Goal: Task Accomplishment & Management: Use online tool/utility

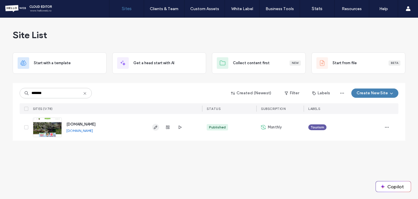
type input "*******"
click at [155, 128] on icon "button" at bounding box center [155, 127] width 5 height 5
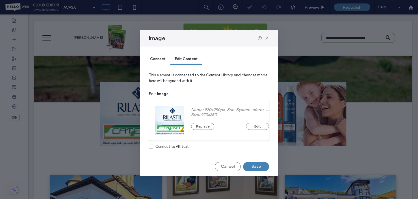
click at [201, 123] on div "Replace Edit" at bounding box center [230, 123] width 78 height 13
click at [201, 125] on button "Replace" at bounding box center [202, 126] width 23 height 7
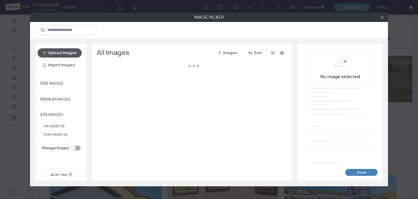
click at [63, 55] on button "Upload Images" at bounding box center [60, 52] width 44 height 9
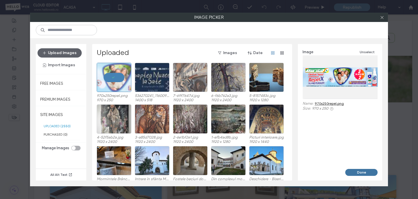
click at [361, 173] on button "Done" at bounding box center [362, 172] width 32 height 7
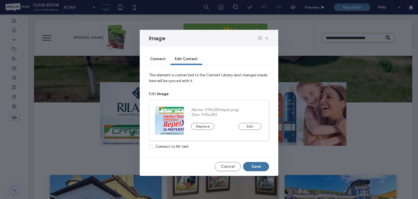
click at [259, 166] on button "Save" at bounding box center [256, 166] width 26 height 9
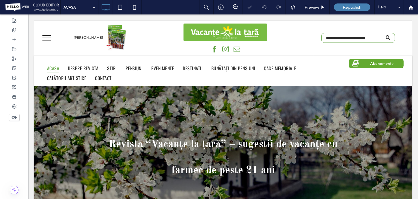
scroll to position [153, 0]
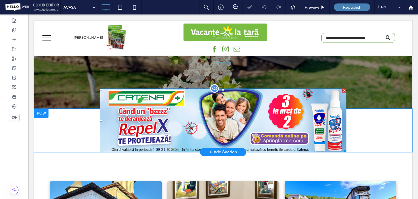
click at [166, 131] on img at bounding box center [223, 120] width 247 height 64
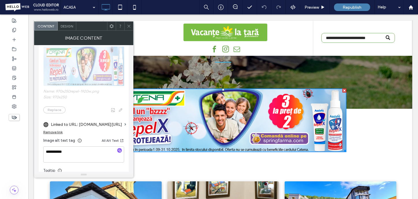
scroll to position [107, 0]
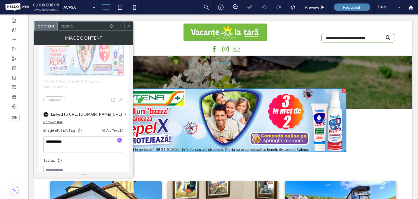
click at [70, 115] on label "Linked to URL: www.catena.ro/oferte/rilastil-sun-system-eficienta-protectiei-so…" at bounding box center [86, 114] width 71 height 11
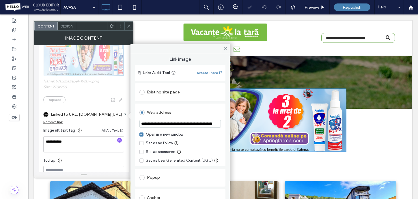
click at [194, 122] on input "**********" at bounding box center [180, 124] width 81 height 8
paste input "**********"
type input "**********"
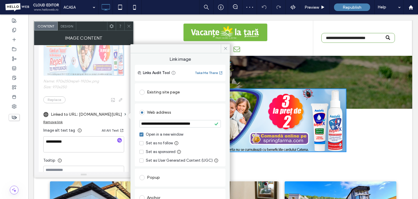
click at [210, 114] on div "Web address" at bounding box center [180, 112] width 81 height 9
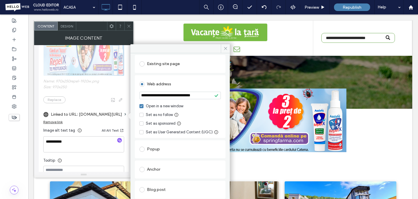
scroll to position [0, 0]
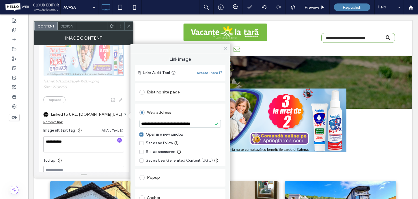
click at [226, 49] on use at bounding box center [225, 48] width 3 height 3
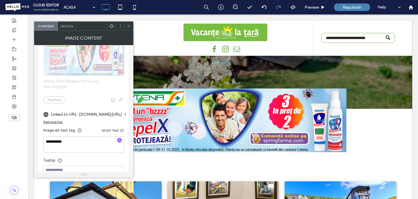
click at [129, 25] on use at bounding box center [128, 26] width 3 height 3
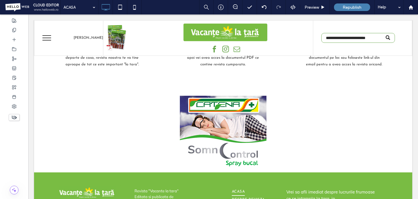
scroll to position [1740, 0]
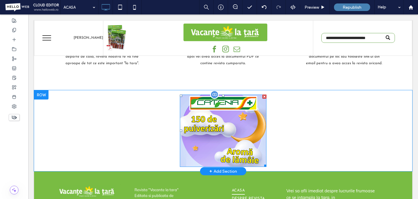
click at [222, 110] on img at bounding box center [223, 130] width 87 height 72
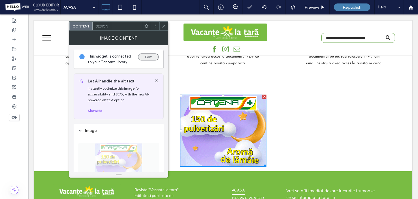
click at [146, 57] on button "Edit" at bounding box center [148, 56] width 21 height 7
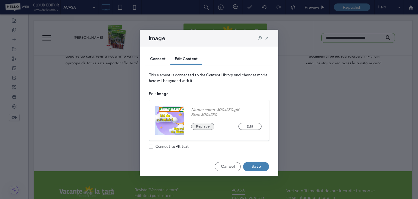
click at [203, 127] on button "Replace" at bounding box center [202, 126] width 23 height 7
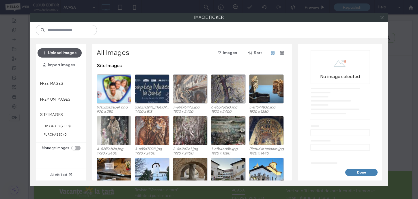
click at [70, 53] on button "Upload Images" at bounding box center [60, 52] width 44 height 9
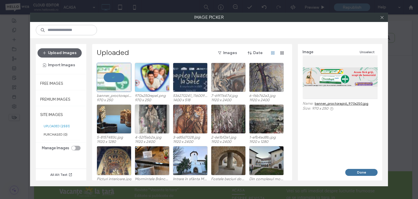
click at [367, 174] on button "Done" at bounding box center [362, 172] width 32 height 7
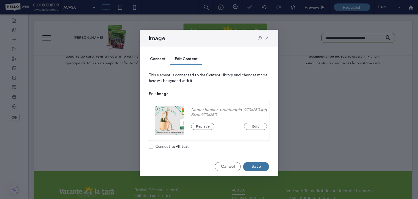
click at [260, 167] on button "Save" at bounding box center [256, 166] width 26 height 9
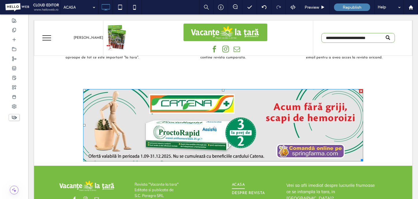
scroll to position [1739, 0]
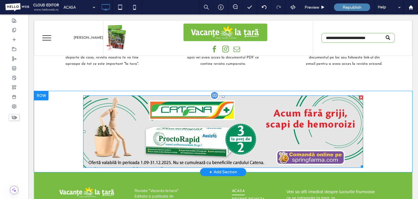
click at [202, 114] on img at bounding box center [223, 131] width 280 height 72
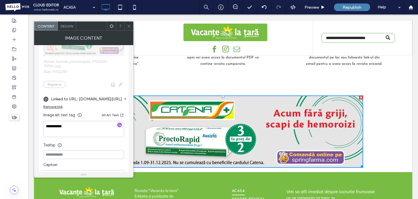
scroll to position [129, 0]
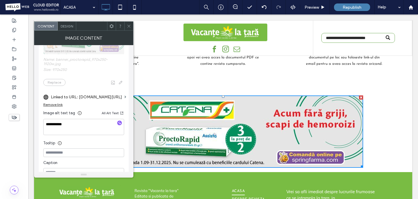
click at [82, 99] on label "Linked to URL: www.catena.ro/somncontrol-spray-bucal-30-ml-naturalis" at bounding box center [86, 97] width 71 height 11
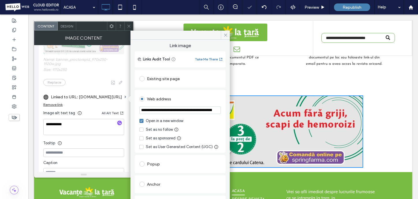
click at [180, 112] on input "**********" at bounding box center [180, 110] width 81 height 8
paste input "**********"
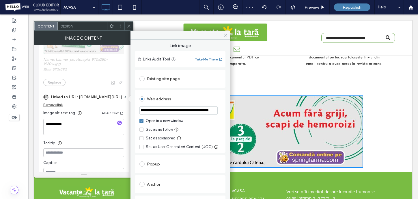
type input "**********"
click at [212, 100] on div "Web address" at bounding box center [180, 98] width 81 height 9
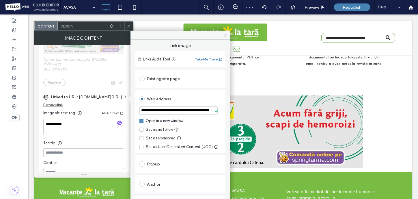
click at [225, 35] on icon at bounding box center [226, 35] width 4 height 4
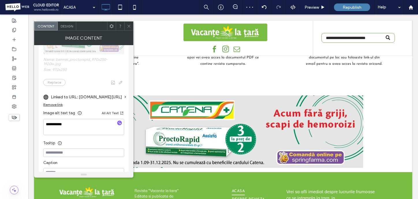
click at [129, 25] on icon at bounding box center [129, 26] width 4 height 4
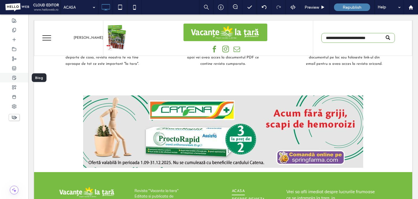
click at [13, 77] on icon at bounding box center [14, 77] width 5 height 5
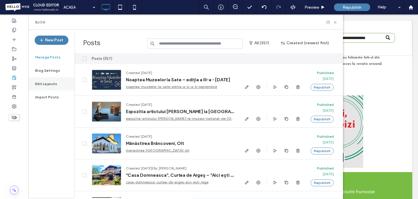
click at [44, 85] on label "Edit Layouts" at bounding box center [46, 84] width 22 height 4
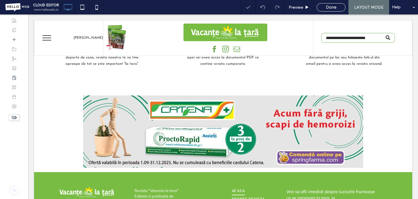
click at [177, 121] on div at bounding box center [209, 99] width 418 height 199
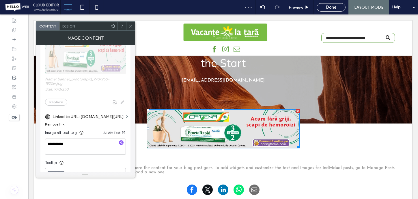
scroll to position [127, 0]
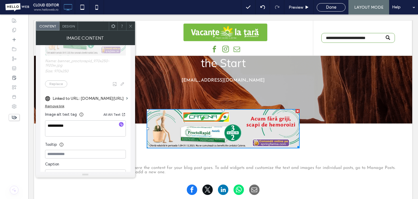
click at [81, 99] on label "Linked to URL: www.catena.ro/somncontrol-spray-bucal-30-ml-naturalis" at bounding box center [88, 98] width 71 height 11
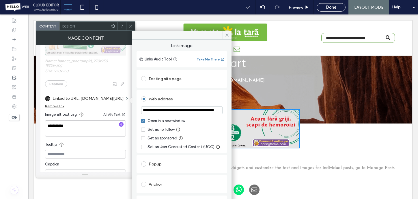
click at [169, 114] on section "**********" at bounding box center [181, 110] width 81 height 14
click at [173, 114] on input "**********" at bounding box center [181, 110] width 81 height 8
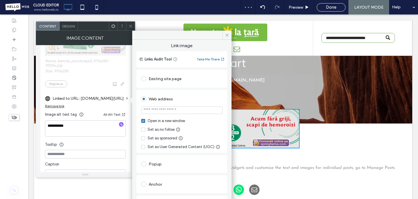
paste input "**********"
type input "**********"
click at [197, 102] on div "Web address" at bounding box center [181, 98] width 81 height 9
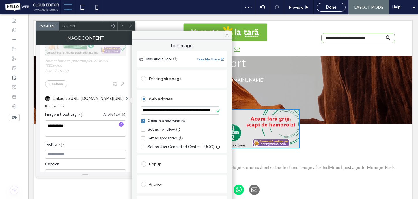
click at [228, 35] on icon at bounding box center [227, 35] width 4 height 4
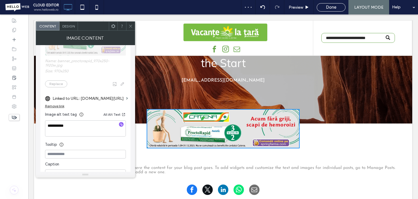
click at [132, 26] on icon at bounding box center [131, 26] width 4 height 4
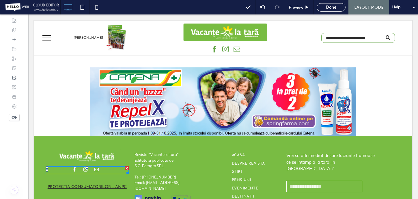
scroll to position [648, 0]
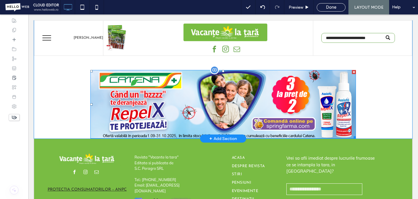
click at [221, 105] on img at bounding box center [223, 104] width 266 height 68
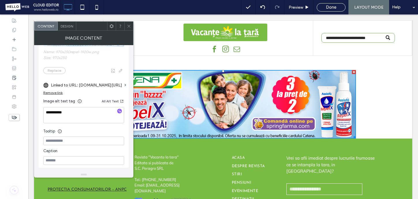
scroll to position [136, 0]
click at [89, 85] on label "Linked to URL: www.catena.ro/oferte/rilastil-sun-system-eficienta-protectiei-so…" at bounding box center [86, 84] width 71 height 11
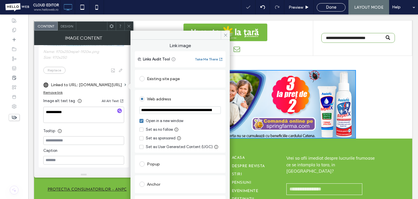
click at [169, 112] on input "**********" at bounding box center [180, 110] width 81 height 8
paste input "url"
type input "**********"
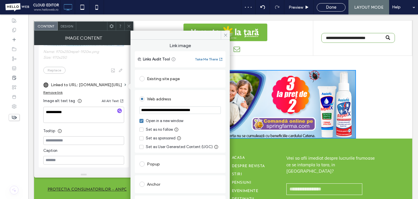
click at [195, 101] on div "Web address" at bounding box center [180, 98] width 81 height 9
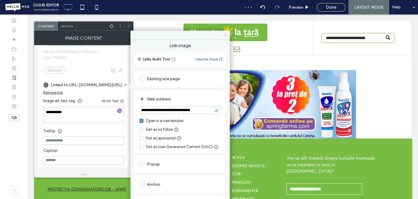
click at [226, 34] on icon at bounding box center [226, 35] width 4 height 4
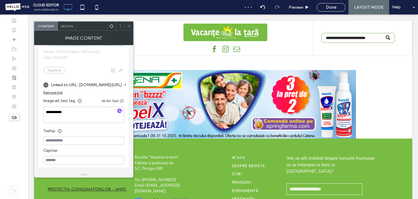
click at [129, 27] on icon at bounding box center [129, 26] width 4 height 4
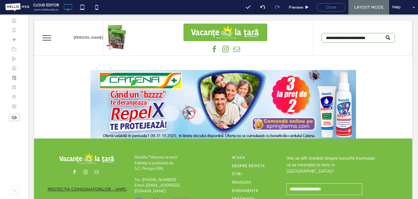
click at [335, 8] on span "Done" at bounding box center [331, 7] width 10 height 5
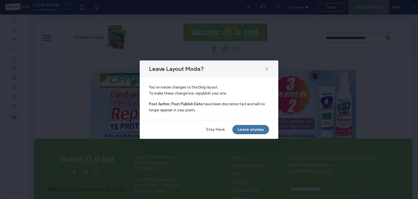
click at [248, 130] on button "Leave anyway" at bounding box center [251, 129] width 37 height 9
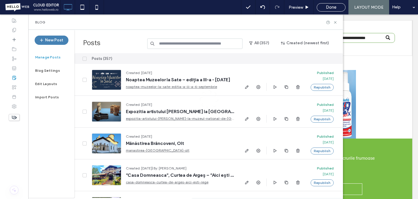
click at [333, 9] on div at bounding box center [209, 99] width 418 height 199
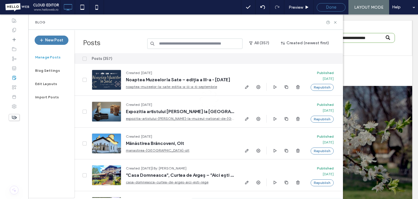
scroll to position [0, 0]
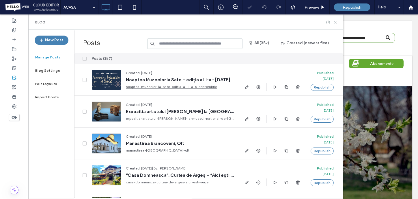
click at [336, 23] on use at bounding box center [335, 22] width 2 height 2
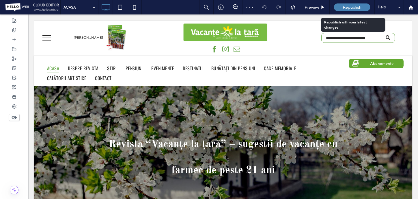
click at [353, 7] on span "Republish" at bounding box center [352, 7] width 19 height 5
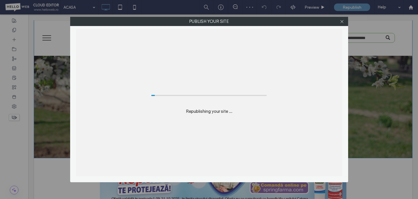
scroll to position [106, 0]
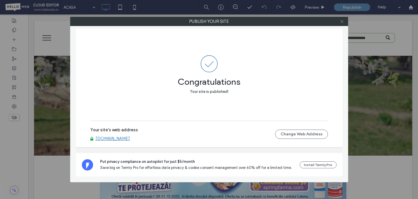
click at [343, 23] on icon at bounding box center [342, 21] width 4 height 4
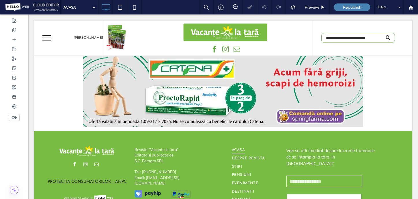
scroll to position [1793, 0]
